Goal: Task Accomplishment & Management: Use online tool/utility

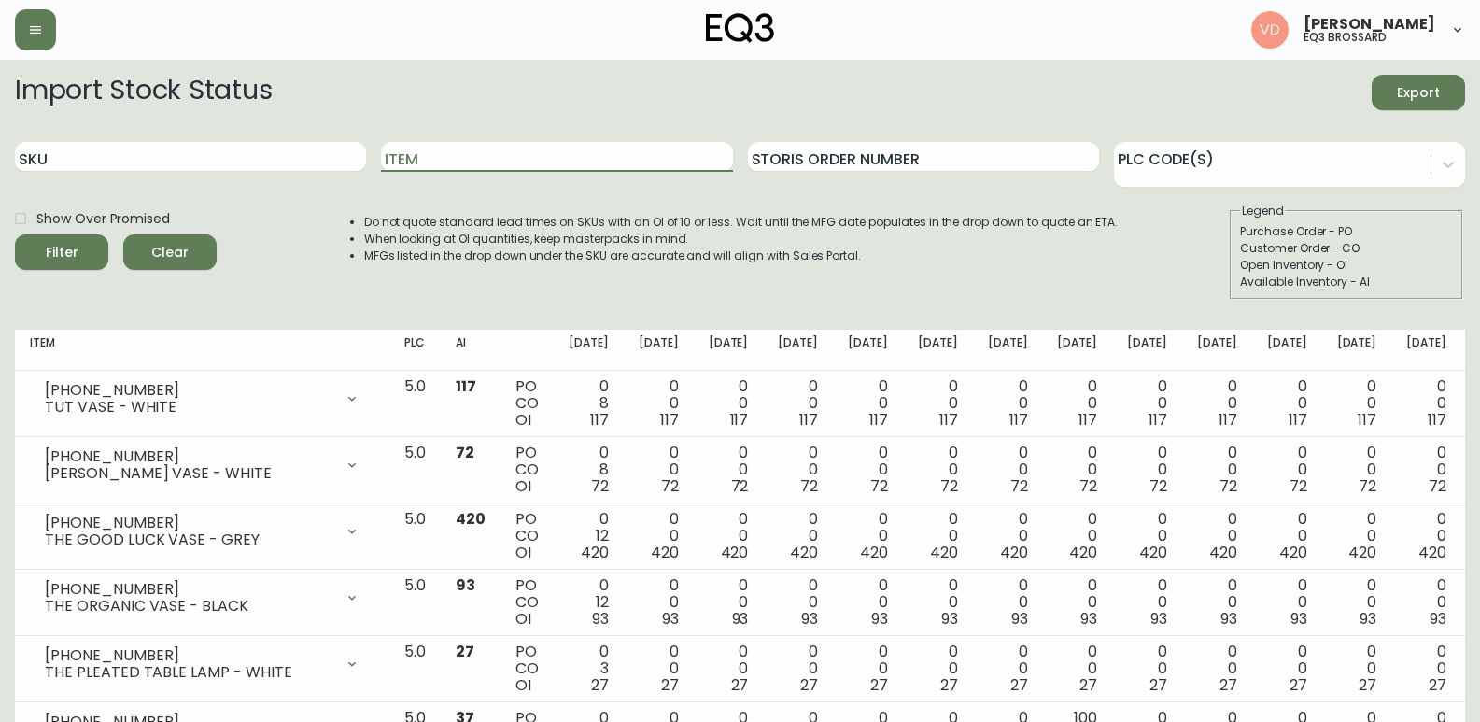
click at [525, 159] on input "Item" at bounding box center [556, 157] width 351 height 30
type input "VERVE"
click at [15, 234] on button "Filter" at bounding box center [61, 251] width 93 height 35
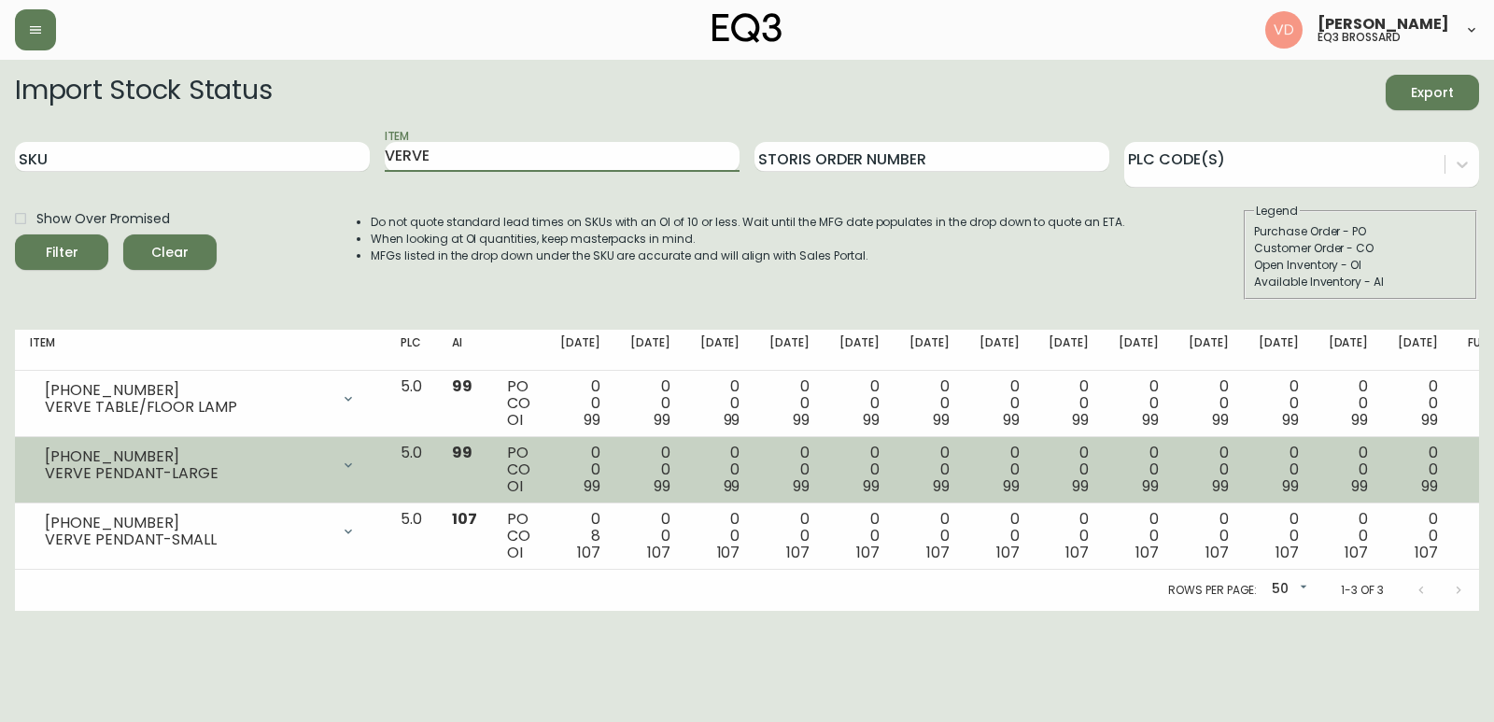
click at [253, 466] on div "VERVE PENDANT-LARGE" at bounding box center [187, 473] width 285 height 17
drag, startPoint x: 192, startPoint y: 455, endPoint x: 27, endPoint y: 450, distance: 165.3
click at [27, 450] on td "[PHONE_NUMBER] VERVE PENDANT-LARGE Opening Balance 99 ( [DATE] ) Available Inve…" at bounding box center [200, 470] width 371 height 66
copy div "[PHONE_NUMBER]"
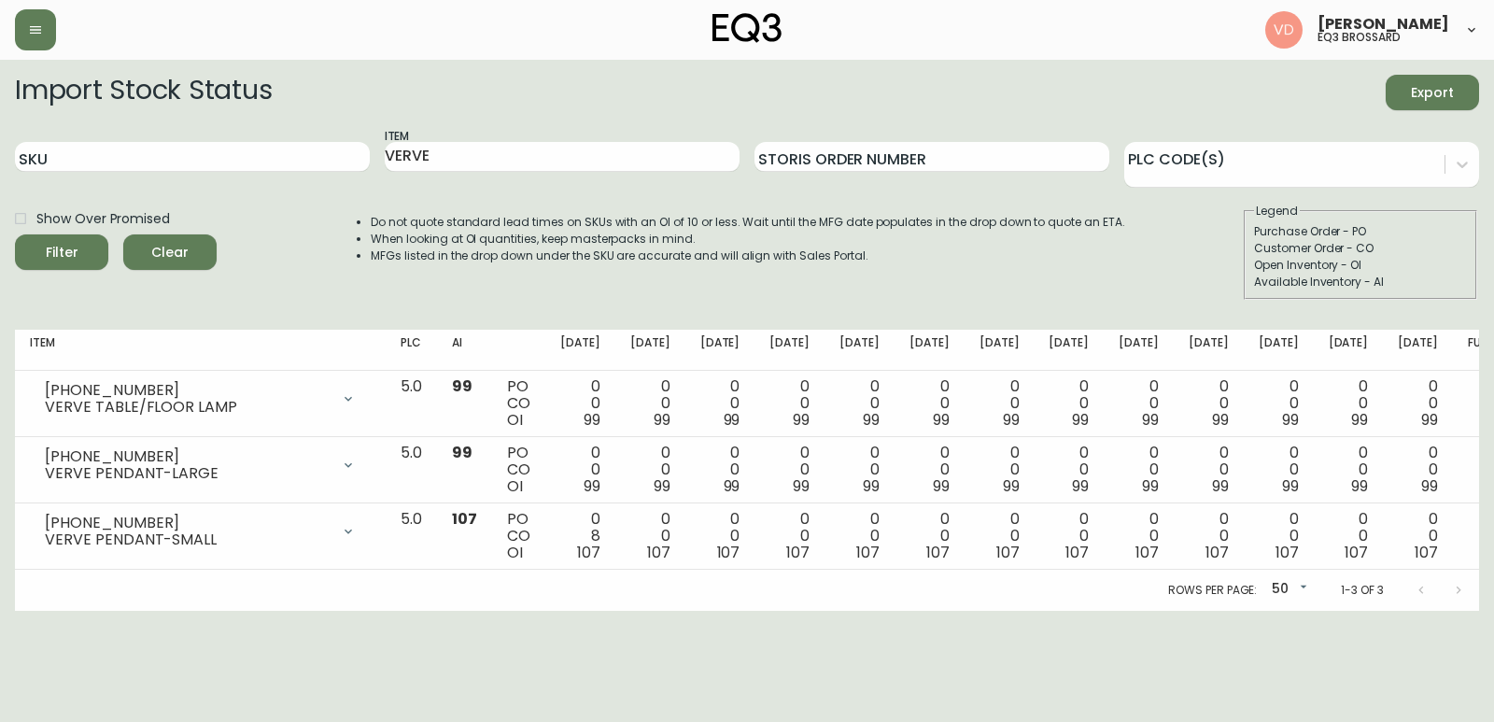
click at [0, 82] on main "Import Stock Status Export SKU Item VERVE Storis Order Number PLC Code(s) Show …" at bounding box center [747, 335] width 1494 height 551
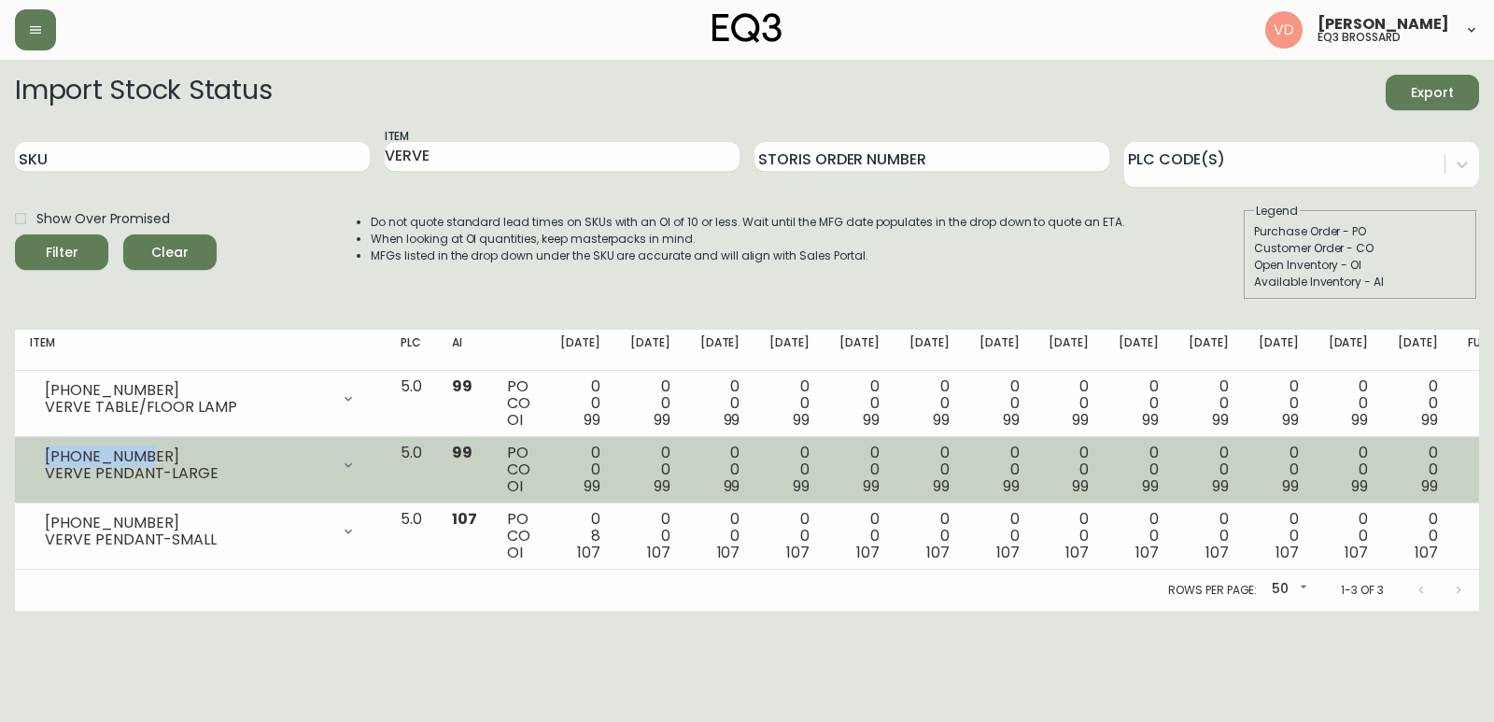
drag, startPoint x: 148, startPoint y: 448, endPoint x: 41, endPoint y: 454, distance: 106.6
click at [41, 454] on div "[PHONE_NUMBER] VERVE PENDANT-LARGE" at bounding box center [200, 464] width 341 height 41
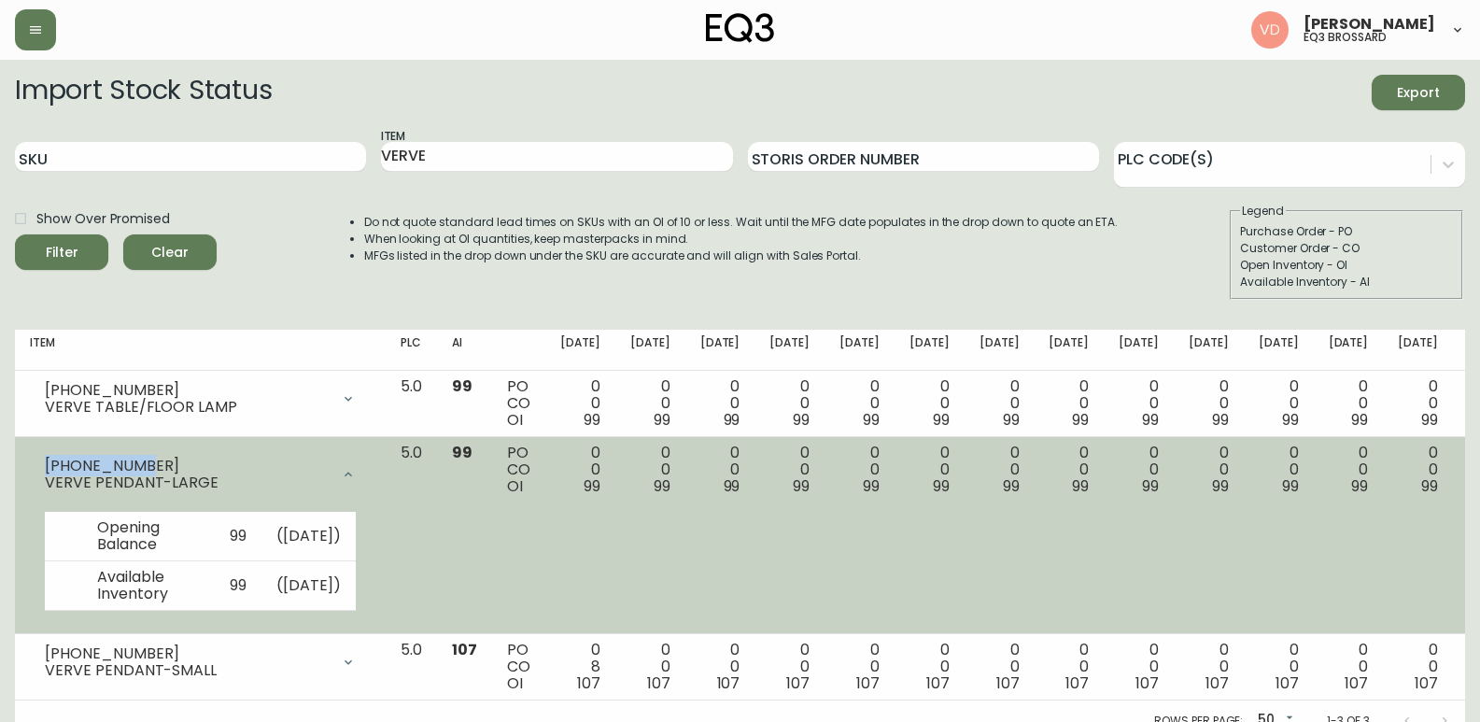
copy div "[PHONE_NUMBER]"
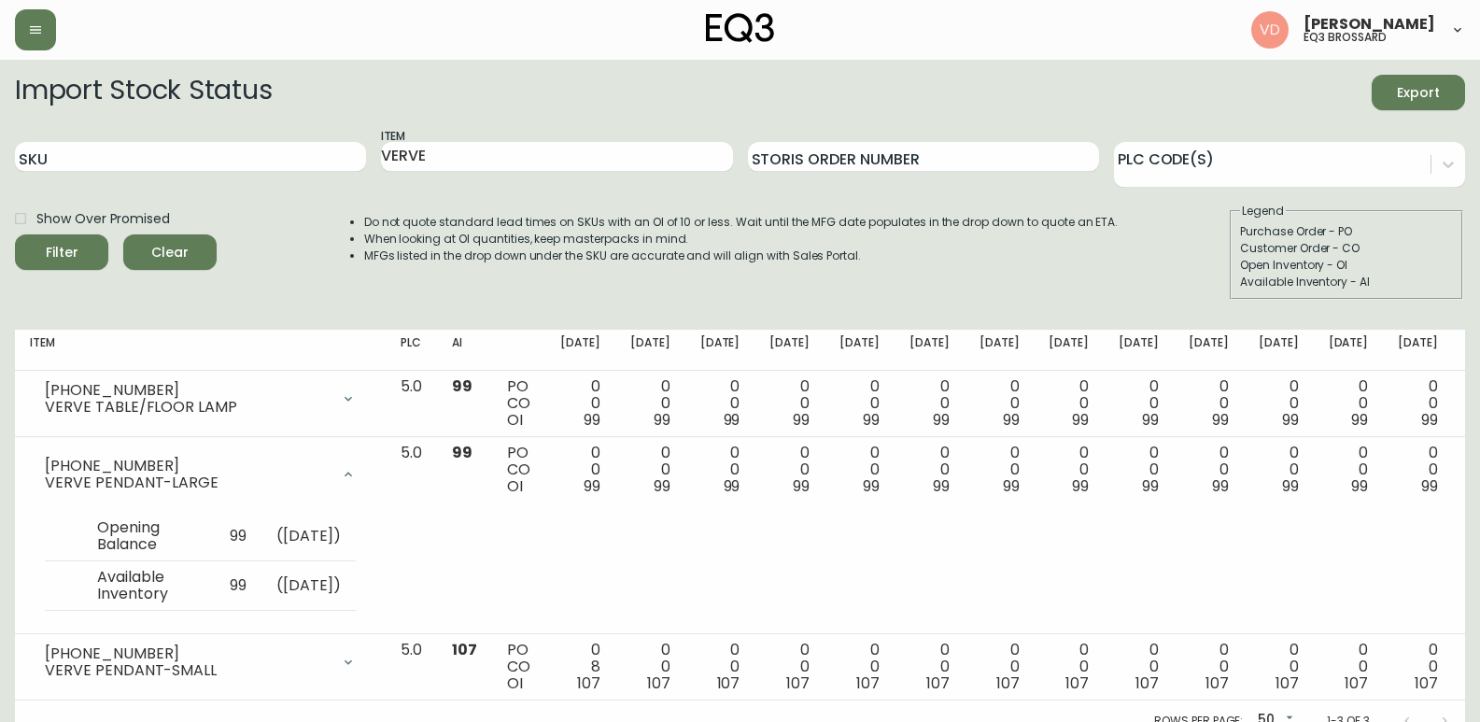
click at [0, 507] on main "Import Stock Status Export SKU Item VERVE Storis Order Number PLC Code(s) Show …" at bounding box center [740, 401] width 1480 height 682
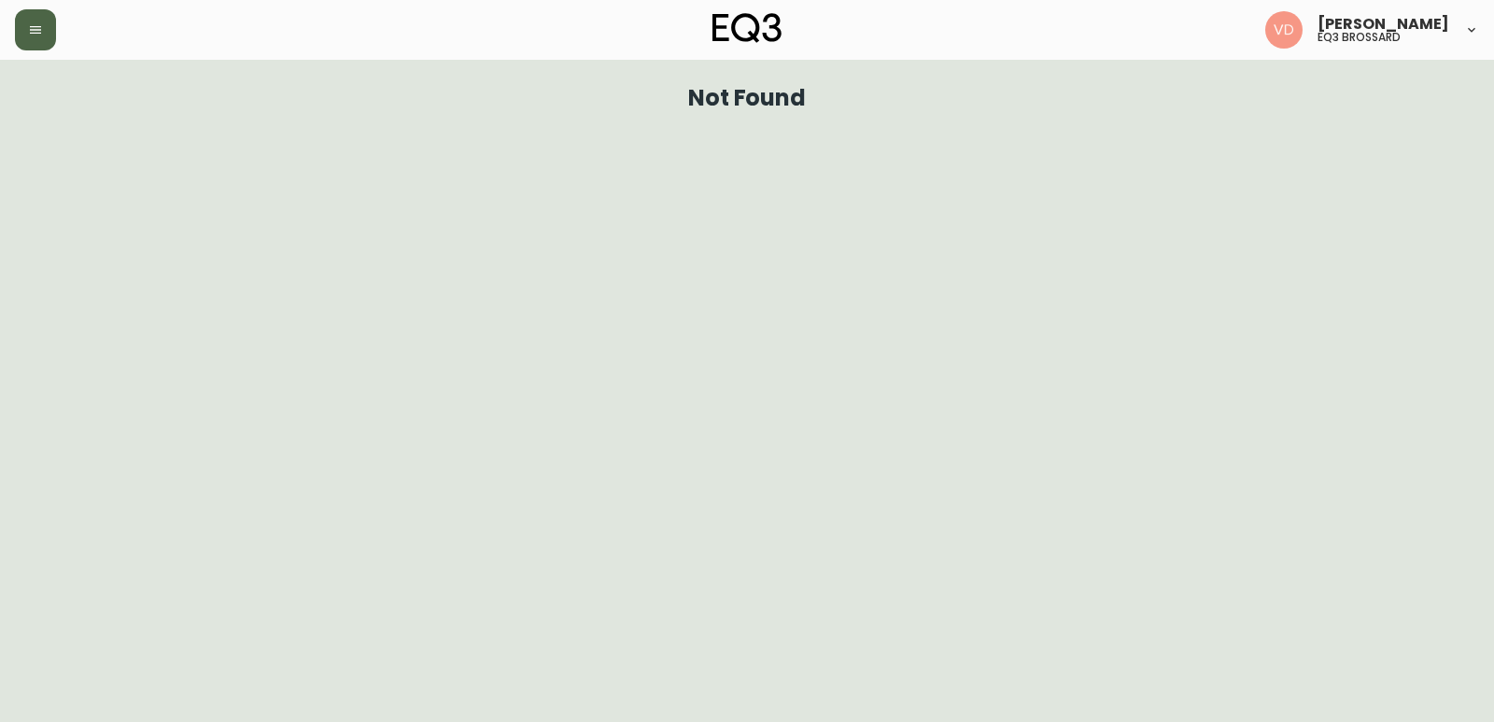
click at [30, 21] on button "button" at bounding box center [35, 29] width 41 height 41
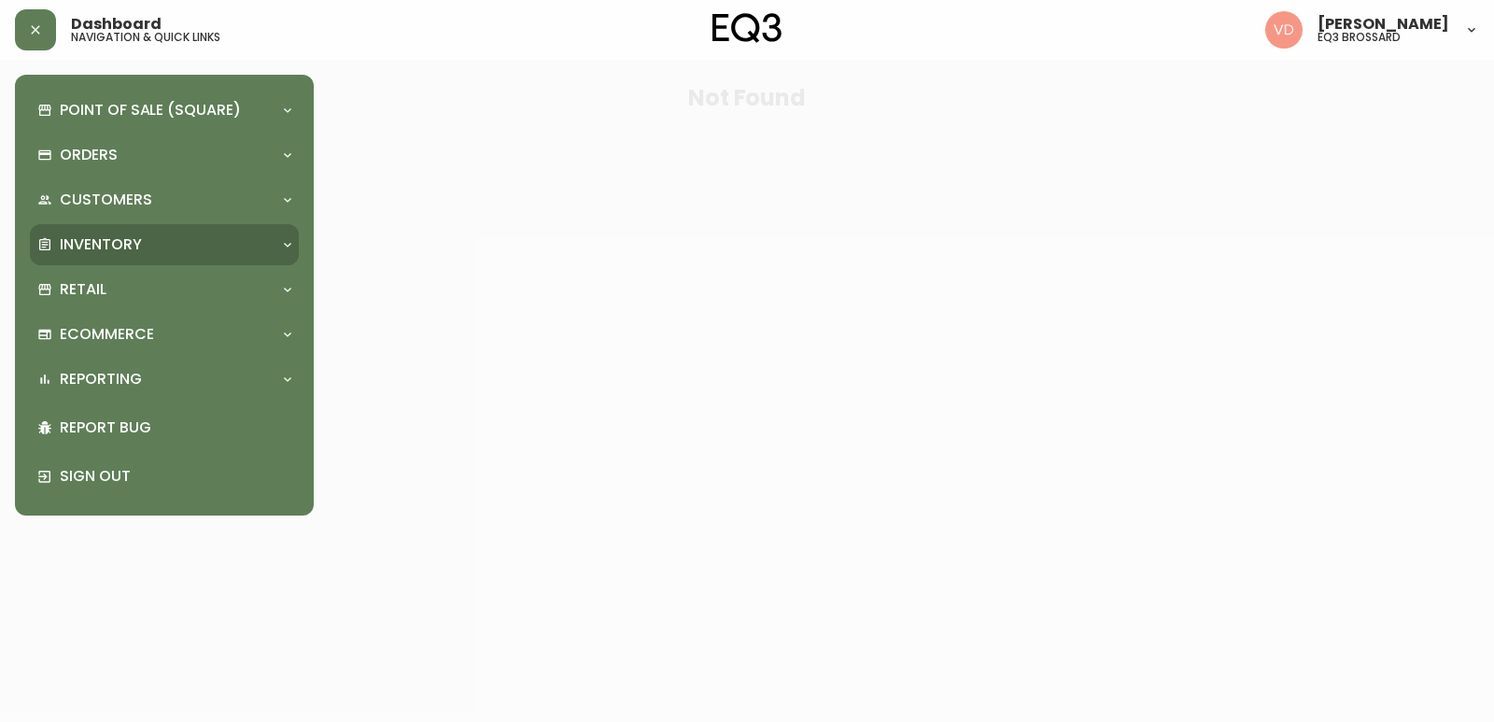
click at [208, 236] on div "Inventory" at bounding box center [154, 244] width 235 height 21
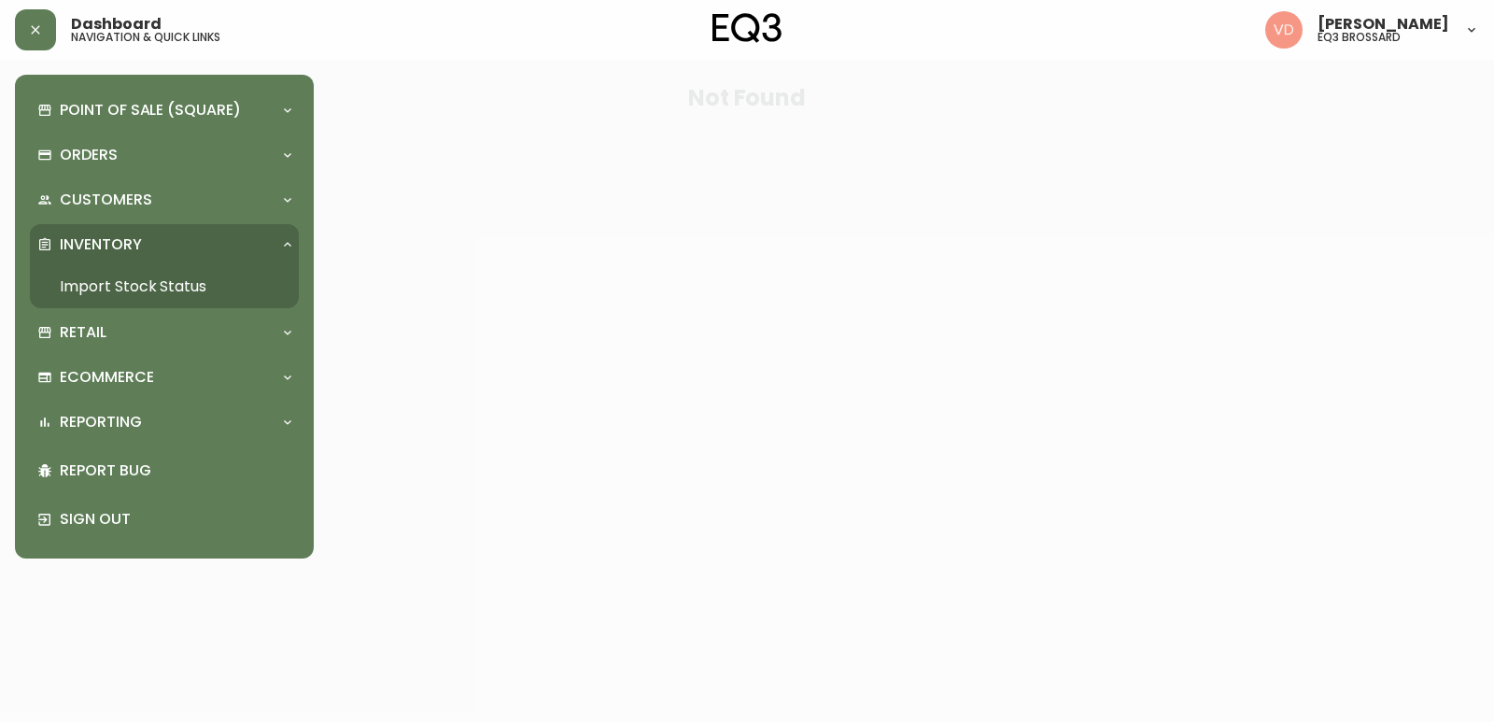
click at [195, 292] on link "Import Stock Status" at bounding box center [164, 286] width 269 height 43
